Goal: Transaction & Acquisition: Purchase product/service

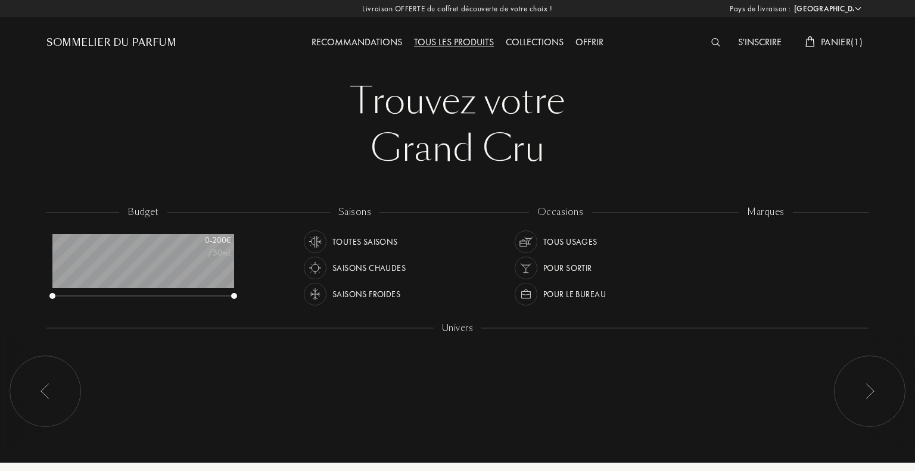
select select "FR"
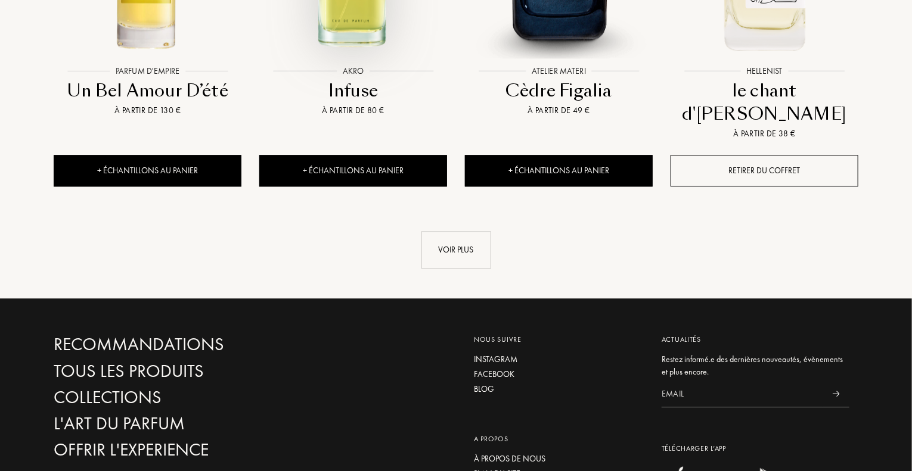
scroll to position [1370, 0]
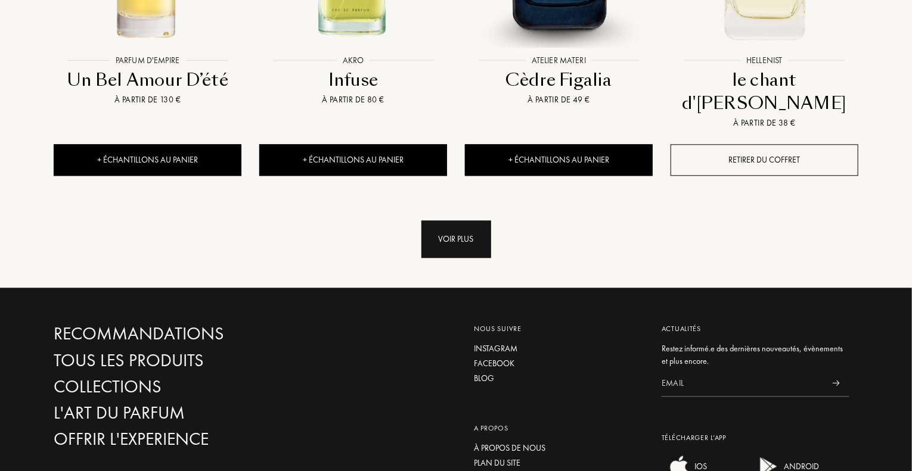
click at [442, 220] on div "Voir plus" at bounding box center [456, 239] width 70 height 38
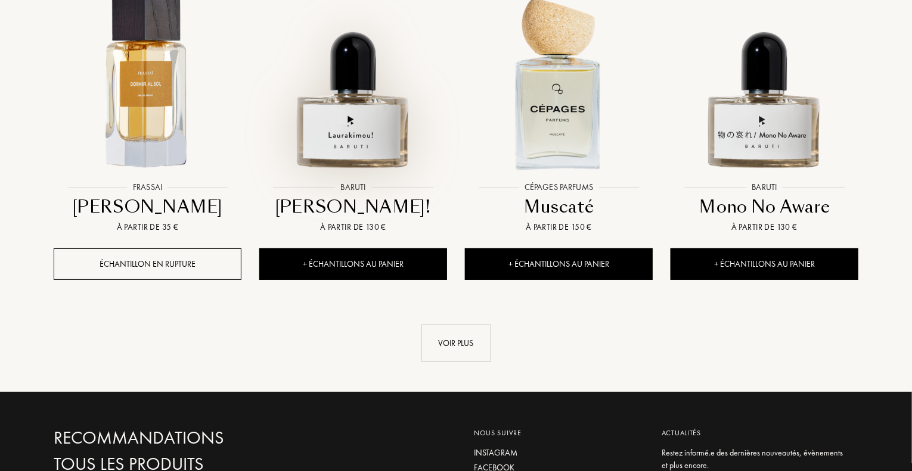
scroll to position [2264, 0]
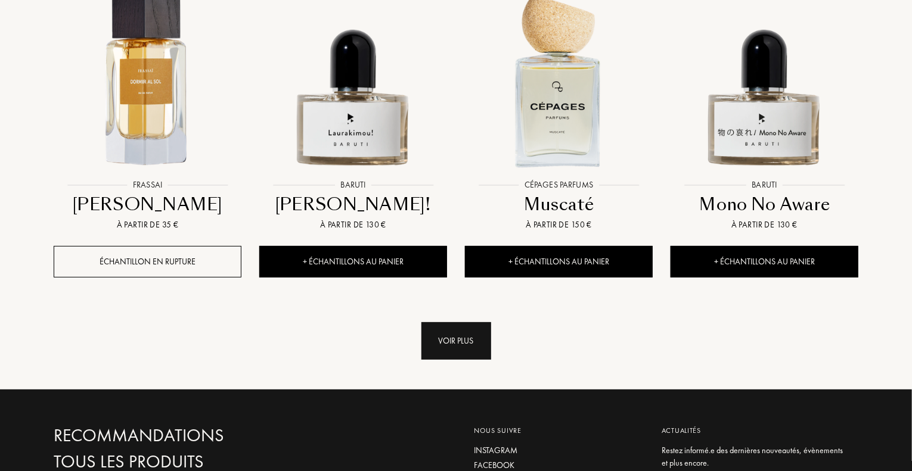
click at [462, 322] on div "Voir plus" at bounding box center [456, 341] width 70 height 38
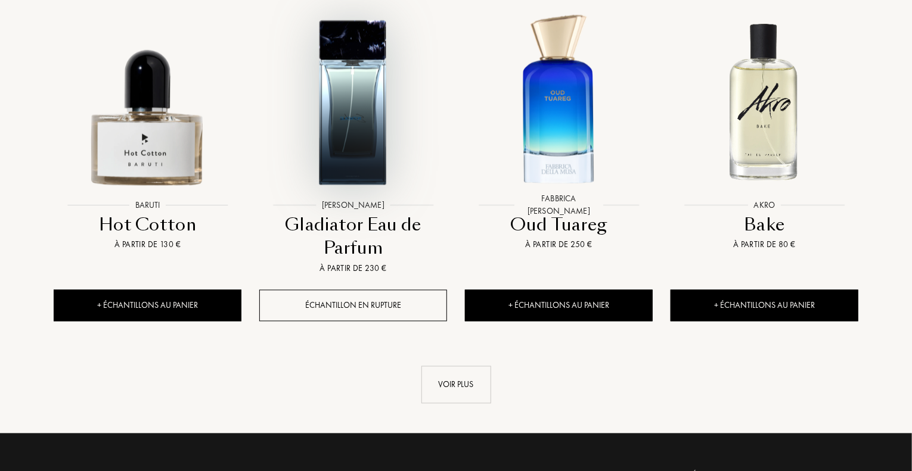
scroll to position [3277, 0]
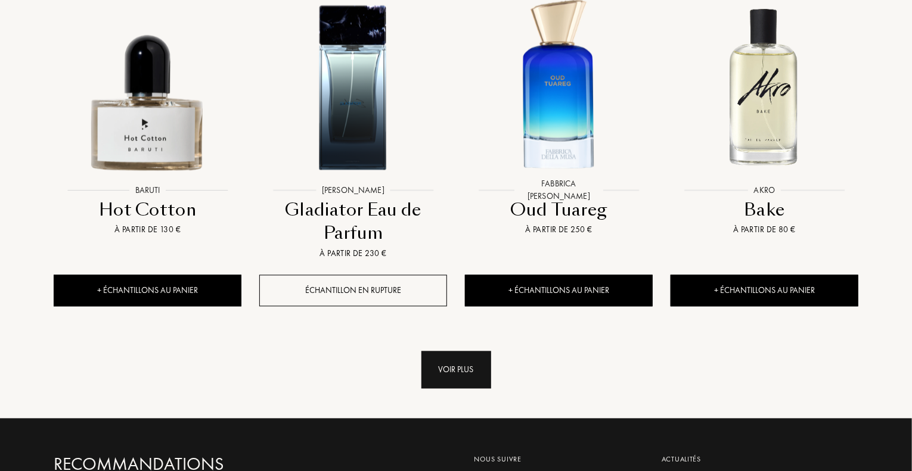
click at [471, 352] on div "Voir plus" at bounding box center [456, 371] width 70 height 38
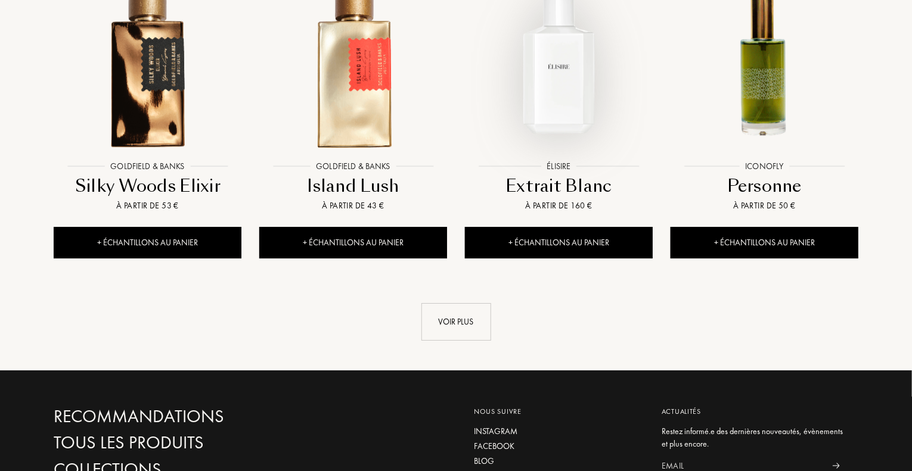
scroll to position [4350, 0]
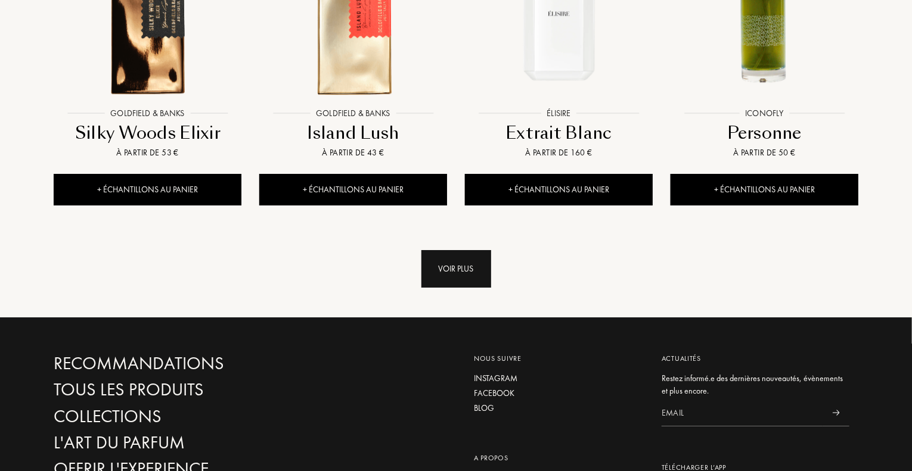
click at [448, 250] on div "Voir plus" at bounding box center [456, 269] width 70 height 38
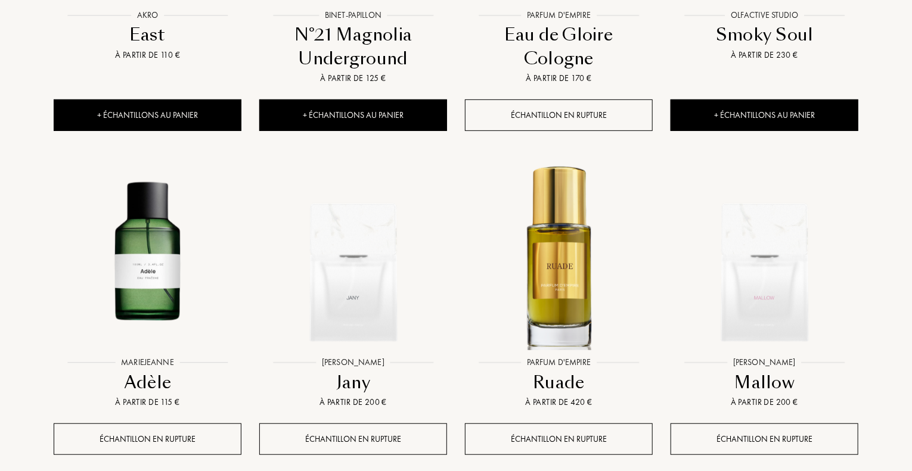
scroll to position [4826, 0]
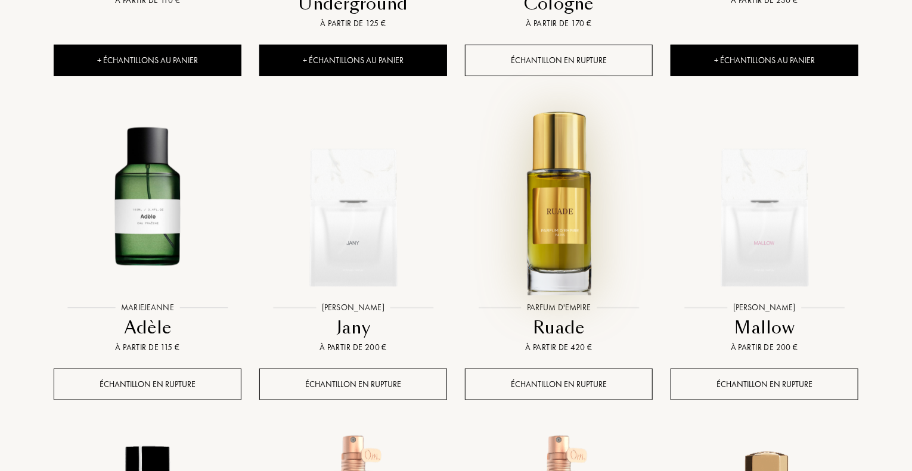
click at [556, 187] on img at bounding box center [558, 202] width 185 height 185
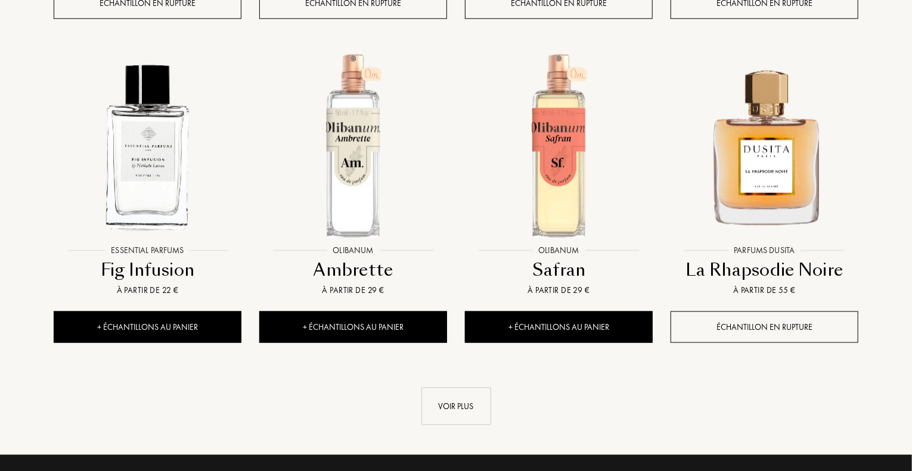
scroll to position [5244, 0]
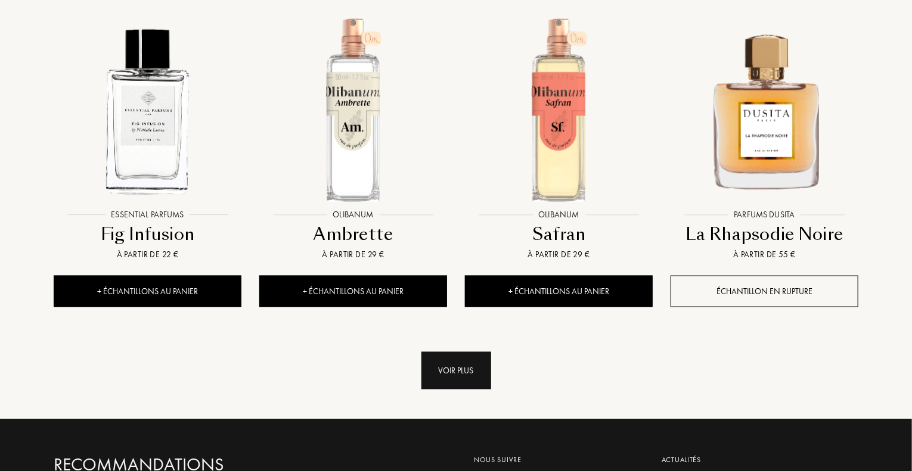
click at [450, 352] on div "Voir plus" at bounding box center [456, 371] width 70 height 38
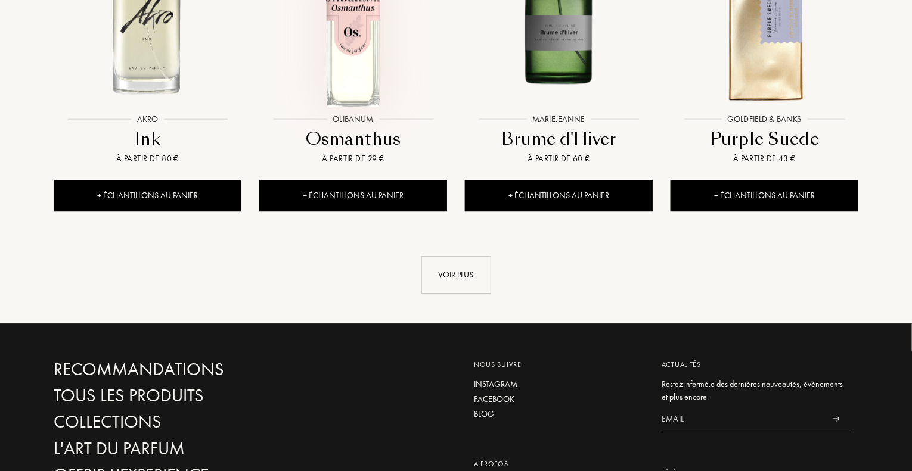
scroll to position [6316, 0]
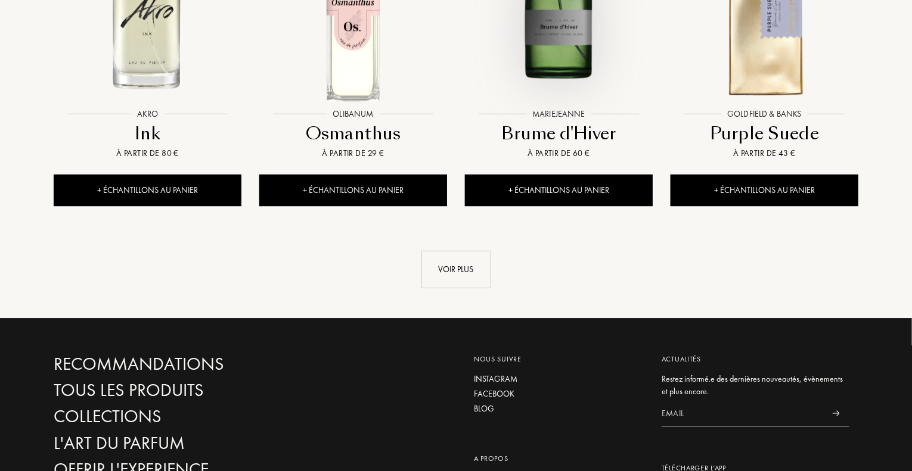
click at [546, 39] on div at bounding box center [559, 19] width 206 height 232
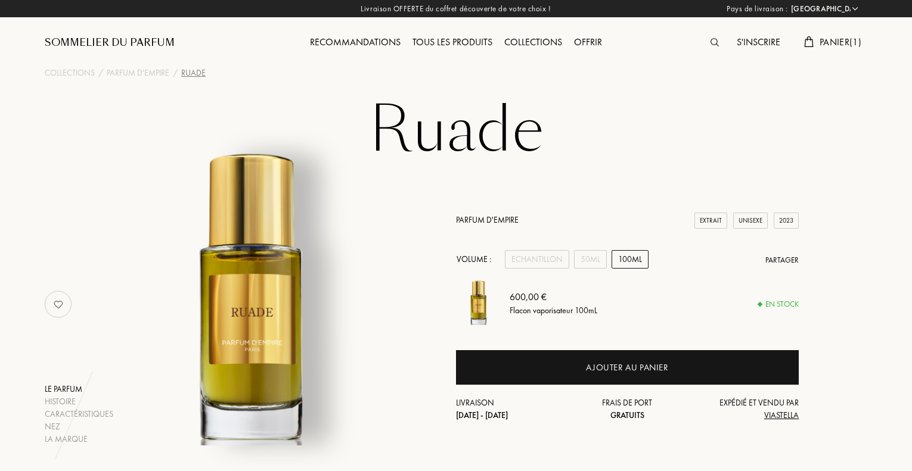
select select "FR"
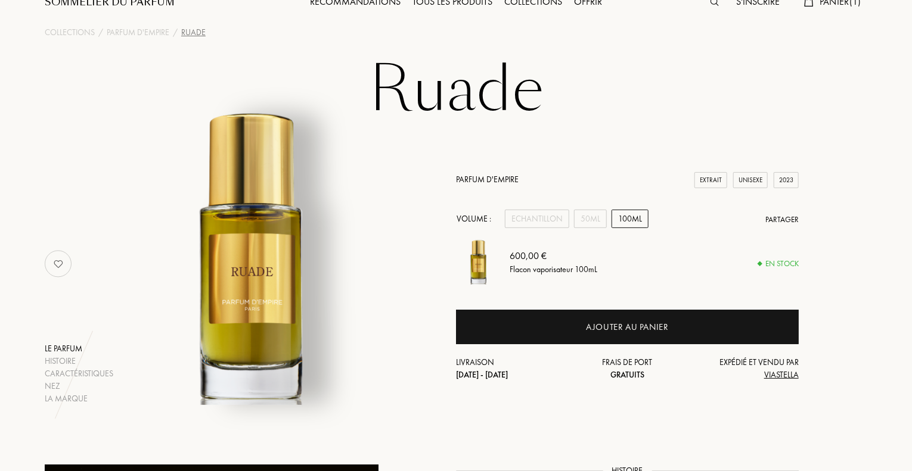
scroll to position [60, 0]
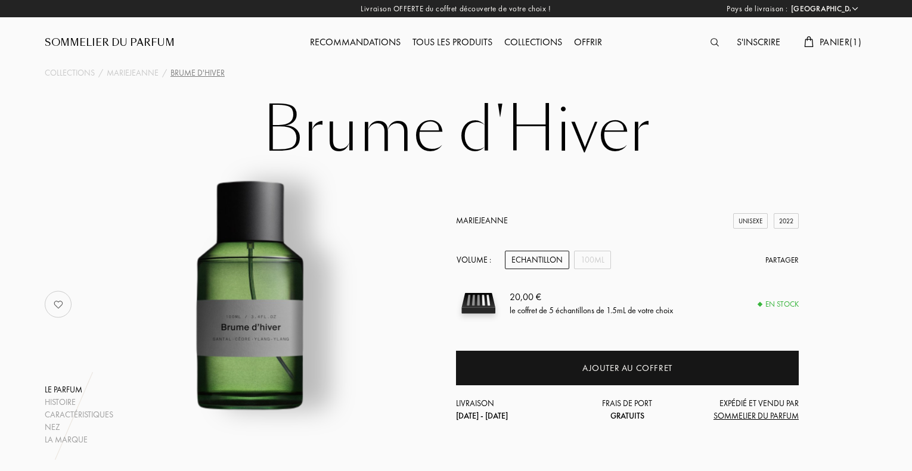
select select "FR"
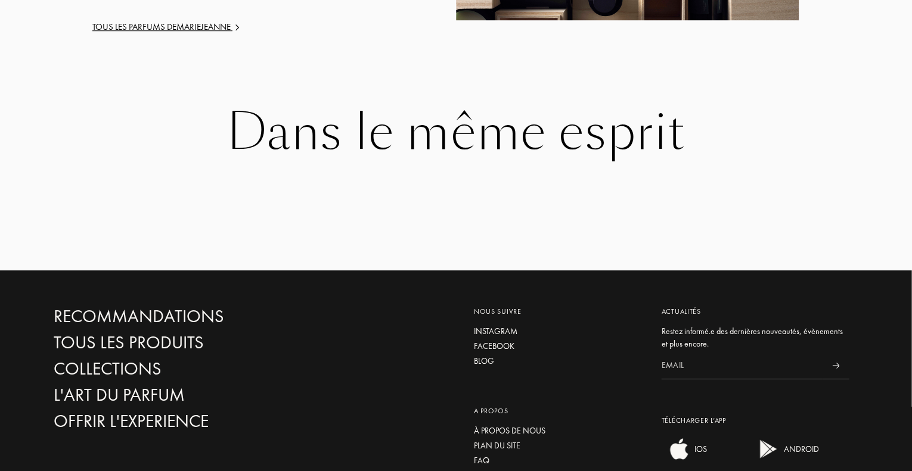
scroll to position [1549, 0]
